Goal: Information Seeking & Learning: Get advice/opinions

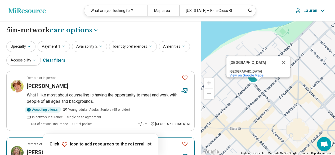
scroll to position [79, 0]
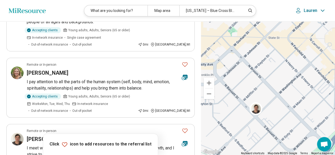
drag, startPoint x: 291, startPoint y: 124, endPoint x: 310, endPoint y: 37, distance: 89.0
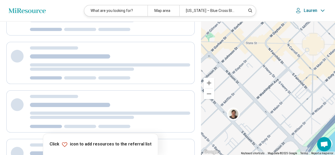
scroll to position [0, 0]
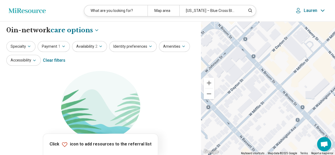
drag, startPoint x: 243, startPoint y: 88, endPoint x: 310, endPoint y: 83, distance: 66.4
click at [310, 83] on div "Mansion Hill Historic District Mansion Hill Historic District Madison, WI 53703…" at bounding box center [268, 88] width 134 height 134
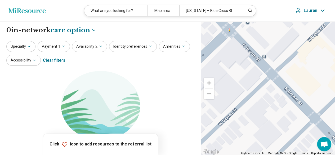
drag, startPoint x: 266, startPoint y: 45, endPoint x: 264, endPoint y: 93, distance: 48.0
click at [264, 93] on div "Mansion Hill Historic District Mansion Hill Historic District Madison, WI 53703…" at bounding box center [268, 88] width 134 height 134
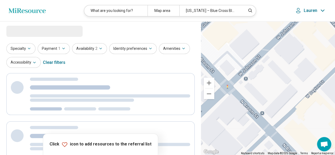
select select "***"
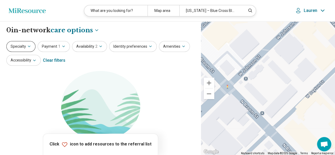
click at [29, 46] on icon "button" at bounding box center [29, 46] width 4 height 4
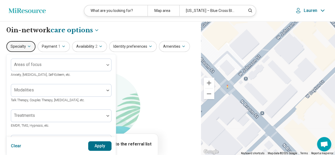
click at [29, 45] on icon "button" at bounding box center [29, 46] width 4 height 4
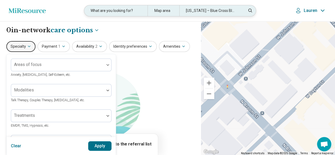
click at [122, 9] on div "What are you looking for?" at bounding box center [115, 10] width 63 height 11
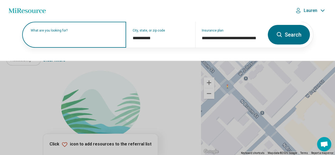
click at [81, 41] on div "What are you looking for?" at bounding box center [74, 35] width 104 height 26
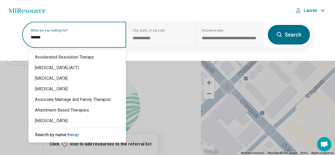
type input "*******"
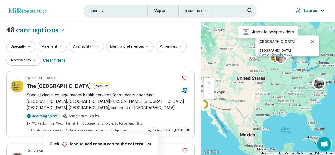
click at [158, 11] on div "Map area" at bounding box center [163, 10] width 32 height 11
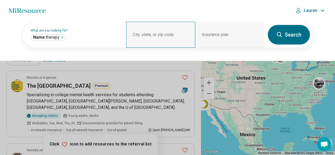
click at [145, 33] on div "City, state, or zip code" at bounding box center [160, 35] width 69 height 26
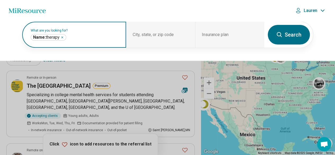
click at [62, 38] on icon "Remove" at bounding box center [62, 37] width 3 height 3
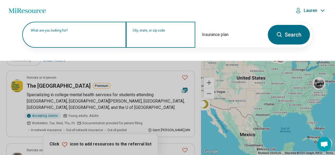
click at [152, 40] on input "City, state, or zip code" at bounding box center [161, 38] width 56 height 6
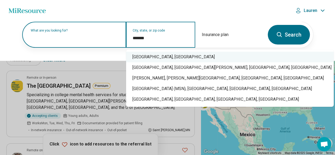
click at [138, 55] on div "Madison, WI" at bounding box center [230, 57] width 208 height 11
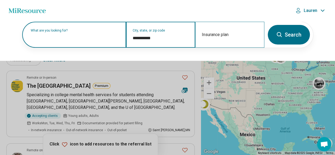
type input "**********"
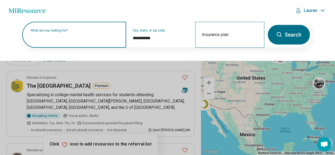
click at [232, 28] on div "Insurance plan" at bounding box center [229, 35] width 69 height 26
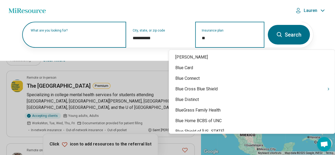
type input "***"
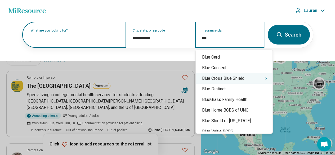
click at [227, 78] on div "Blue Cross Blue Shield" at bounding box center [234, 78] width 77 height 11
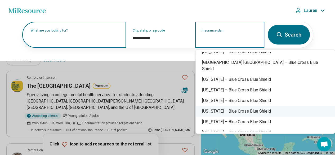
scroll to position [53, 0]
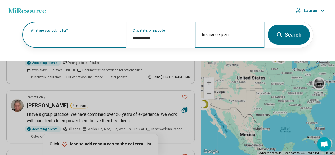
click at [219, 33] on div "Insurance plan" at bounding box center [229, 35] width 69 height 26
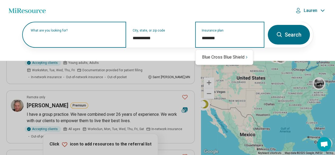
type input "*********"
click at [243, 59] on div "Blue Cross Blue Shield" at bounding box center [224, 57] width 57 height 11
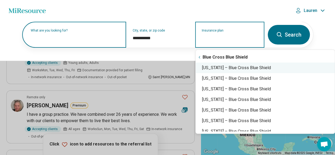
click at [240, 68] on div "Wisconsin – Blue Cross Blue Shield" at bounding box center [265, 68] width 139 height 11
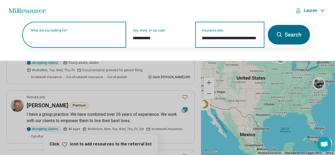
type input "**********"
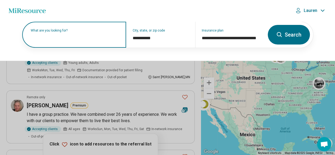
click at [85, 32] on label "What are you looking for?" at bounding box center [75, 30] width 89 height 3
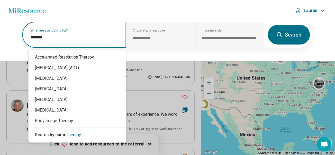
drag, startPoint x: 48, startPoint y: 38, endPoint x: 15, endPoint y: 38, distance: 32.9
click at [15, 38] on div "**********" at bounding box center [167, 41] width 335 height 40
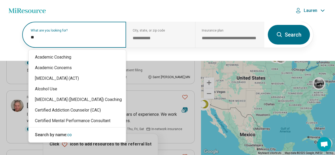
type input "***"
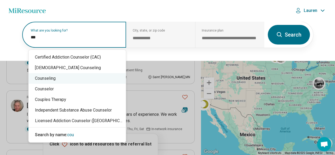
click at [42, 80] on div "Counseling" at bounding box center [77, 78] width 97 height 11
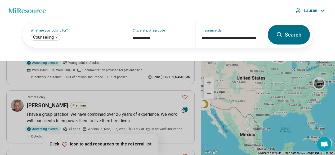
click at [282, 34] on icon at bounding box center [279, 35] width 6 height 6
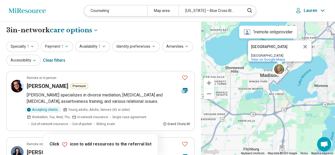
drag, startPoint x: 288, startPoint y: 80, endPoint x: 285, endPoint y: 95, distance: 14.9
click at [285, 95] on div "Mansion Hill Historic District Mansion Hill Historic District Madison, WI 53703…" at bounding box center [268, 88] width 134 height 134
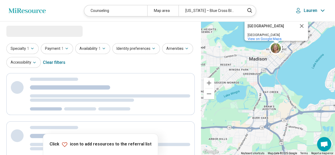
select select "***"
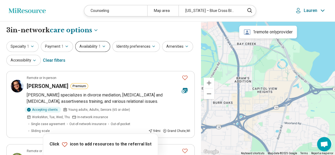
click at [90, 47] on button "Availability 1" at bounding box center [92, 46] width 35 height 11
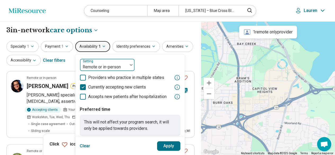
click at [92, 68] on div at bounding box center [103, 66] width 43 height 7
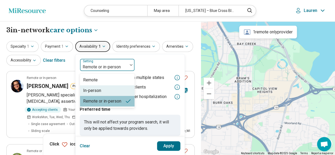
click at [90, 89] on div "In-person" at bounding box center [92, 90] width 18 height 6
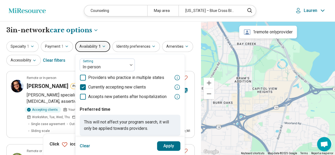
click at [159, 147] on button "Apply" at bounding box center [169, 146] width 24 height 10
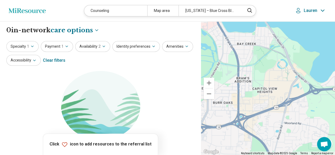
drag, startPoint x: 308, startPoint y: 72, endPoint x: 237, endPoint y: 82, distance: 71.7
click at [237, 82] on div at bounding box center [268, 88] width 134 height 134
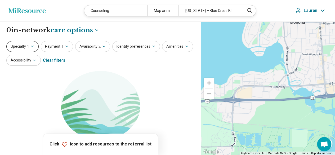
click at [34, 50] on button "Specialty 1" at bounding box center [22, 46] width 32 height 11
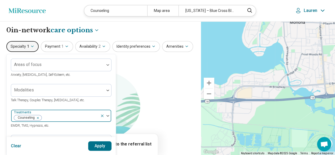
click at [36, 118] on icon "Remove [object Object]" at bounding box center [37, 118] width 4 height 4
click at [99, 44] on span "2" at bounding box center [100, 47] width 2 height 6
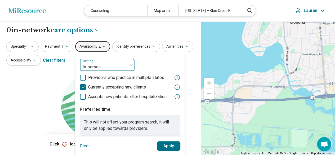
click at [90, 69] on div at bounding box center [103, 66] width 43 height 7
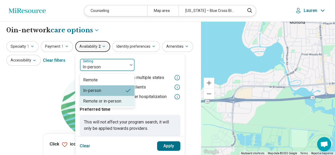
click at [93, 102] on div "Remote or in-person" at bounding box center [102, 101] width 38 height 6
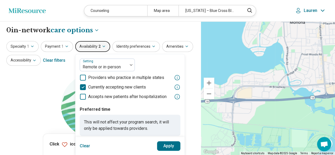
click at [165, 146] on button "Apply" at bounding box center [169, 146] width 24 height 10
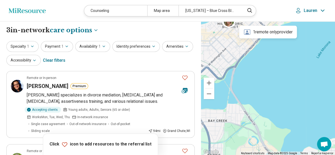
drag, startPoint x: 228, startPoint y: 100, endPoint x: 326, endPoint y: 153, distance: 111.3
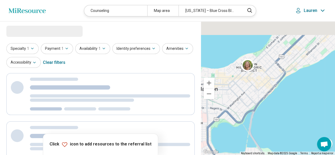
drag, startPoint x: 249, startPoint y: 76, endPoint x: 266, endPoint y: 103, distance: 32.6
click at [266, 103] on div at bounding box center [268, 88] width 134 height 134
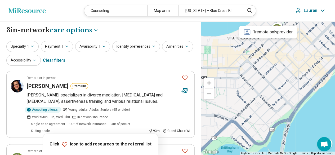
drag, startPoint x: 251, startPoint y: 78, endPoint x: 271, endPoint y: 71, distance: 22.0
click at [270, 72] on div at bounding box center [268, 88] width 134 height 134
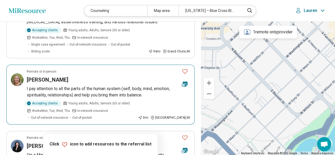
scroll to position [26, 0]
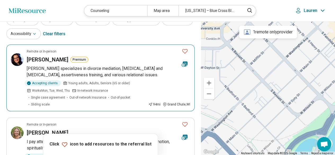
click at [118, 63] on div "Katy Jones Premium" at bounding box center [102, 59] width 151 height 7
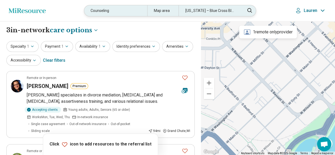
click at [164, 12] on div "Map area" at bounding box center [163, 10] width 32 height 11
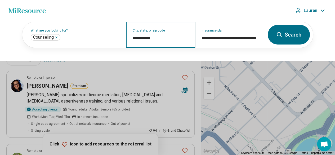
click at [162, 38] on input "**********" at bounding box center [161, 38] width 56 height 6
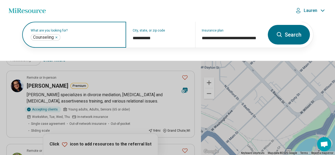
click at [56, 37] on icon "Remove" at bounding box center [56, 37] width 3 height 3
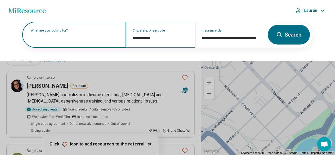
click at [165, 34] on div "**********" at bounding box center [160, 35] width 69 height 26
click at [294, 39] on button "Search" at bounding box center [289, 35] width 42 height 20
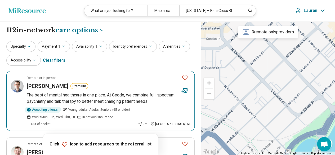
scroll to position [53, 0]
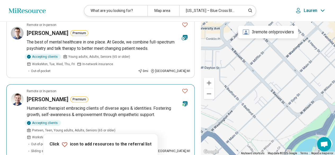
click at [135, 96] on div "Anthony Utrie Premium" at bounding box center [102, 99] width 151 height 7
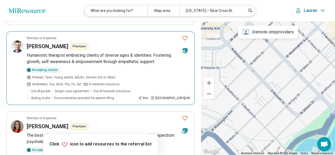
scroll to position [0, 0]
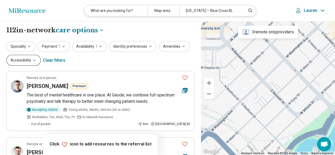
click at [29, 59] on button "Accessibility" at bounding box center [23, 60] width 34 height 11
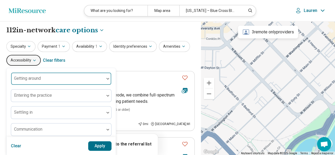
click at [41, 77] on div "Getting around" at bounding box center [61, 78] width 101 height 13
click at [41, 77] on div at bounding box center [57, 79] width 93 height 12
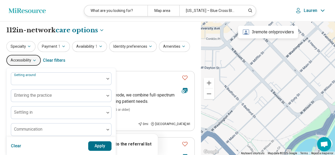
click at [32, 64] on button "Accessibility" at bounding box center [23, 60] width 34 height 11
click at [116, 63] on div "Specialty Payment 1 Availability 1 Identity preferences Amenities Accessibility…" at bounding box center [100, 54] width 188 height 26
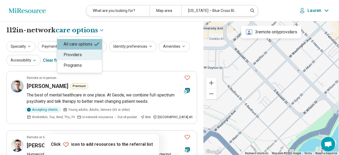
click at [89, 54] on div "Providers" at bounding box center [79, 55] width 45 height 11
select select "********"
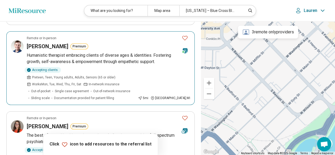
scroll to position [132, 0]
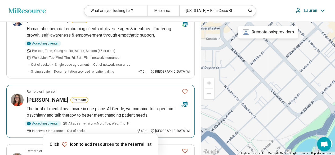
click at [124, 96] on div "Carla Weismantel Premium" at bounding box center [102, 99] width 151 height 7
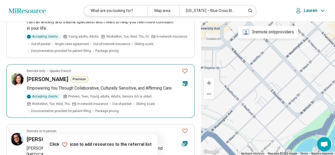
scroll to position [424, 0]
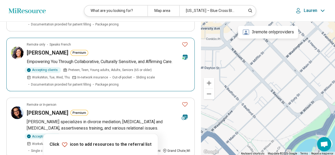
click at [120, 49] on div "Briana Thomas Premium" at bounding box center [102, 52] width 151 height 7
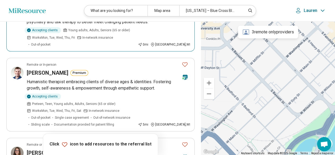
scroll to position [0, 0]
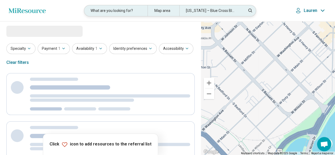
click at [125, 12] on div "What are you looking for?" at bounding box center [115, 10] width 63 height 11
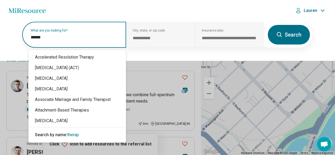
type input "*******"
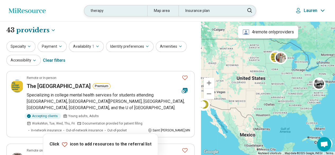
click at [161, 5] on div "Map area" at bounding box center [163, 10] width 32 height 11
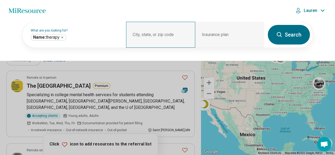
click at [162, 33] on div "City, state, or zip code" at bounding box center [160, 35] width 69 height 26
click at [171, 32] on div "City, state, or zip code" at bounding box center [160, 35] width 69 height 26
click at [169, 33] on div "City, state, or zip code" at bounding box center [160, 35] width 69 height 26
click at [265, 82] on button at bounding box center [167, 77] width 335 height 155
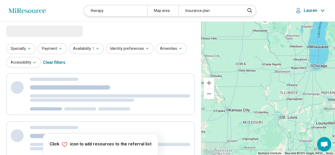
drag, startPoint x: 286, startPoint y: 58, endPoint x: 250, endPoint y: 103, distance: 57.6
click at [252, 104] on div at bounding box center [268, 88] width 134 height 134
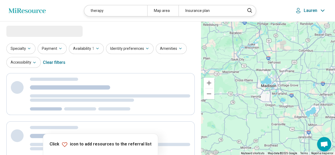
drag, startPoint x: 279, startPoint y: 70, endPoint x: 259, endPoint y: 121, distance: 55.0
click at [260, 122] on div at bounding box center [268, 88] width 134 height 134
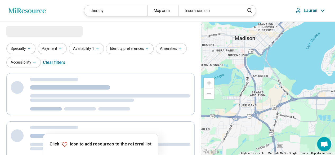
select select "********"
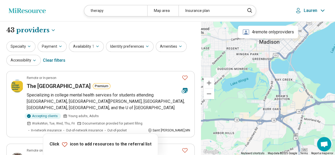
drag, startPoint x: 268, startPoint y: 76, endPoint x: 292, endPoint y: 80, distance: 24.9
click at [292, 80] on div at bounding box center [268, 88] width 134 height 134
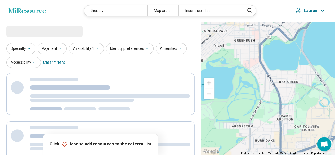
scroll to position [53, 0]
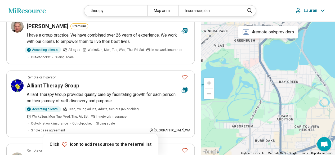
scroll to position [159, 0]
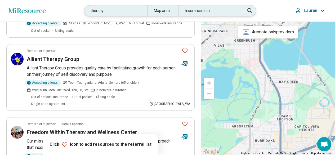
click at [161, 12] on div "Map area" at bounding box center [163, 10] width 32 height 11
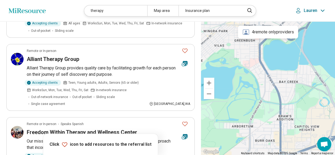
scroll to position [158, 0]
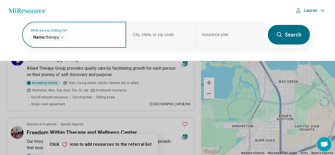
click at [61, 38] on icon "Remove" at bounding box center [62, 37] width 3 height 3
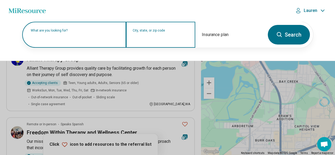
click at [149, 37] on input "City, state, or zip code" at bounding box center [161, 38] width 56 height 6
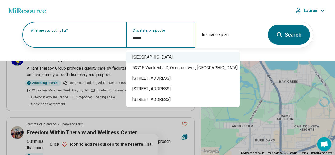
click at [152, 58] on div "Madison, WI 53715" at bounding box center [183, 57] width 114 height 11
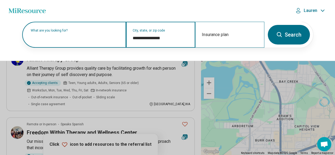
type input "**********"
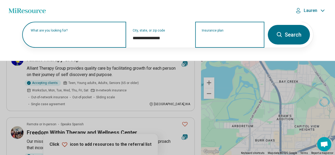
click at [213, 38] on input "Insurance plan" at bounding box center [230, 38] width 56 height 6
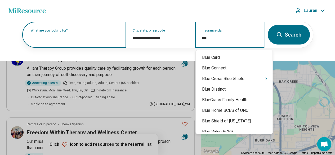
type input "****"
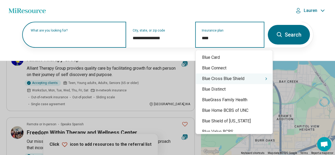
click at [227, 76] on div "Blue Cross Blue Shield" at bounding box center [234, 78] width 77 height 11
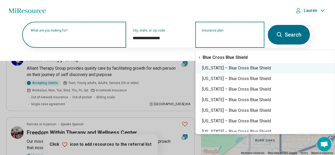
click at [233, 69] on div "Wisconsin – Blue Cross Blue Shield" at bounding box center [265, 68] width 139 height 11
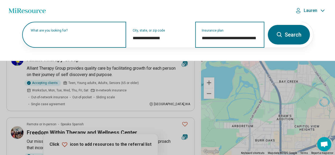
type input "**********"
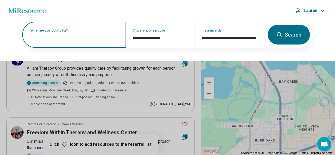
click at [80, 32] on label "What are you looking for?" at bounding box center [75, 30] width 89 height 3
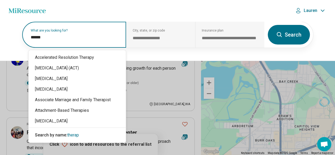
type input "*******"
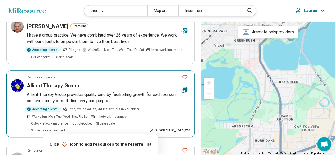
scroll to position [0, 0]
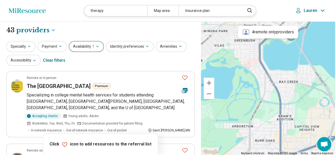
click at [81, 48] on button "Availability 1" at bounding box center [86, 46] width 35 height 11
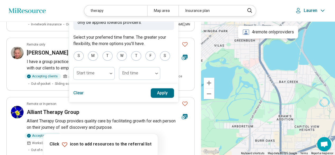
scroll to position [79, 0]
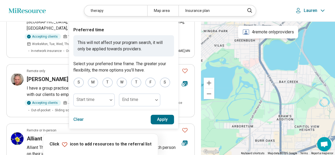
click at [162, 117] on button "Apply" at bounding box center [163, 120] width 24 height 10
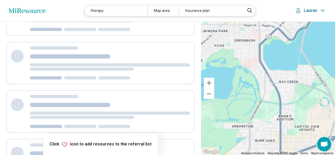
scroll to position [0, 0]
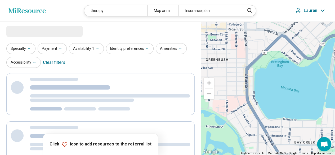
drag, startPoint x: 261, startPoint y: 79, endPoint x: 253, endPoint y: 167, distance: 89.1
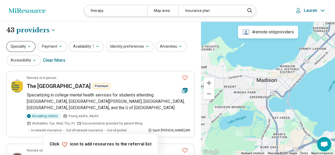
click at [23, 48] on button "Specialty" at bounding box center [20, 46] width 29 height 11
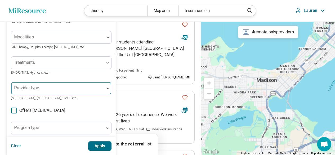
scroll to position [159, 0]
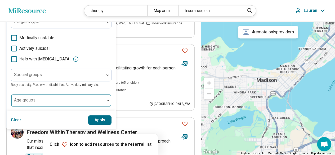
click at [40, 98] on div at bounding box center [57, 101] width 93 height 12
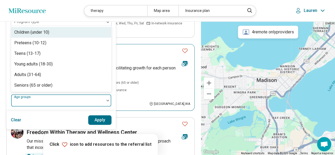
click at [130, 47] on article "Remote or In-person Alliant Therapy Group Alliant Therapy Group provides qualit…" at bounding box center [100, 77] width 188 height 67
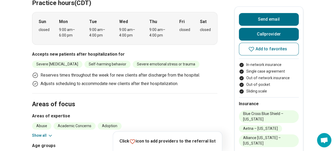
scroll to position [159, 0]
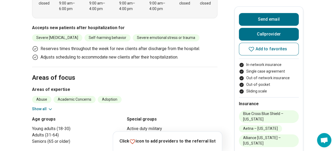
click at [39, 107] on button "Show all" at bounding box center [42, 109] width 21 height 6
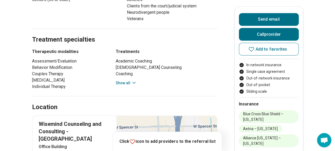
scroll to position [556, 0]
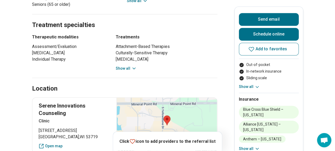
scroll to position [424, 0]
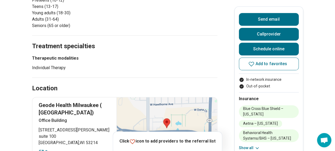
scroll to position [159, 0]
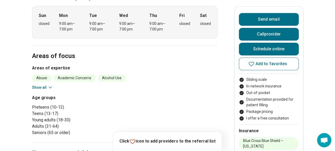
scroll to position [53, 0]
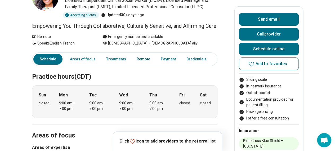
click at [137, 65] on link "Remote" at bounding box center [144, 59] width 20 height 11
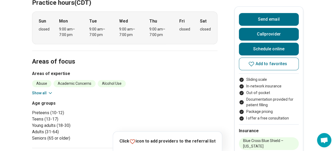
scroll to position [0, 0]
